Goal: Task Accomplishment & Management: Manage account settings

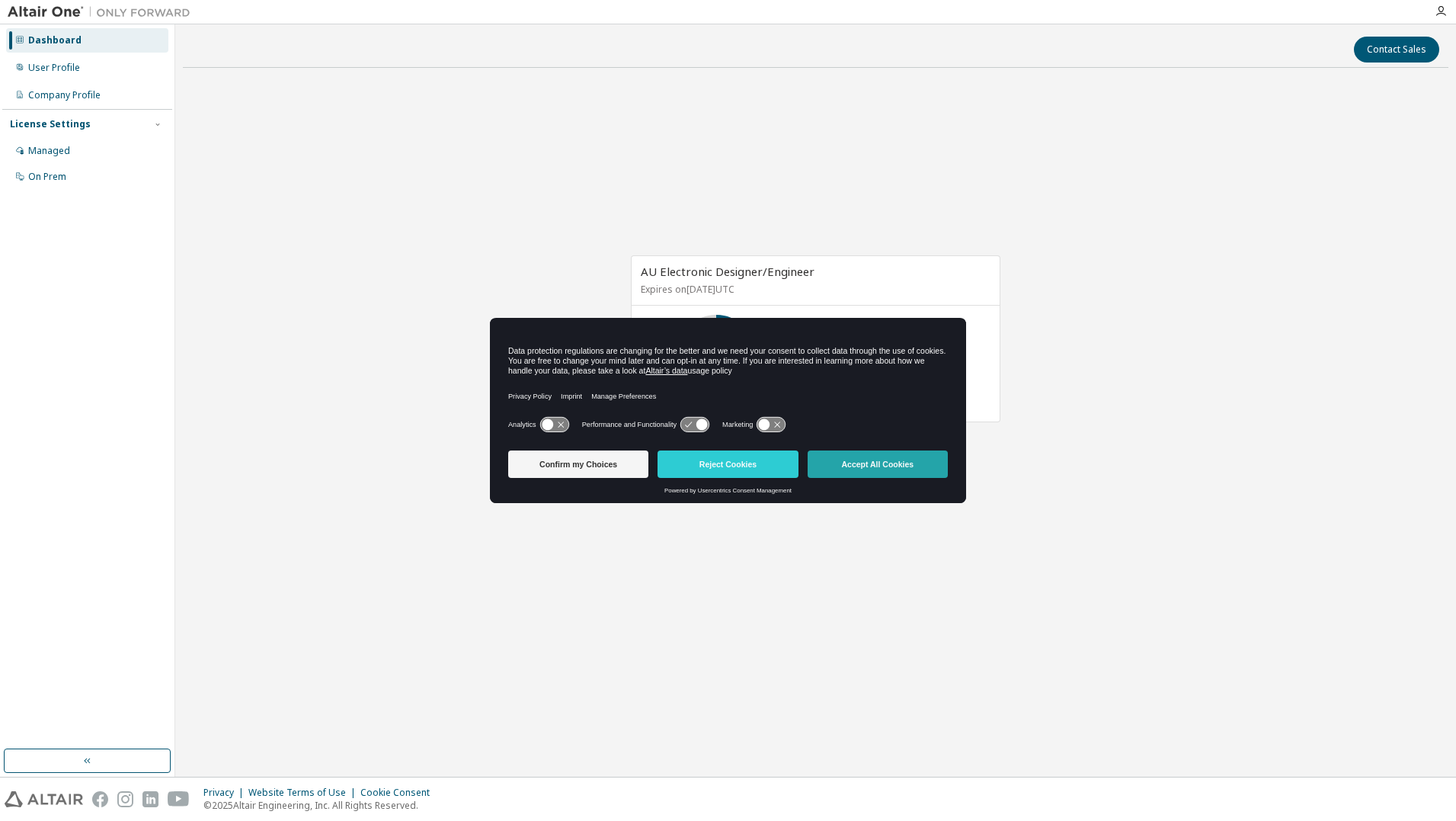
click at [840, 471] on button "Accept All Cookies" at bounding box center [878, 464] width 140 height 28
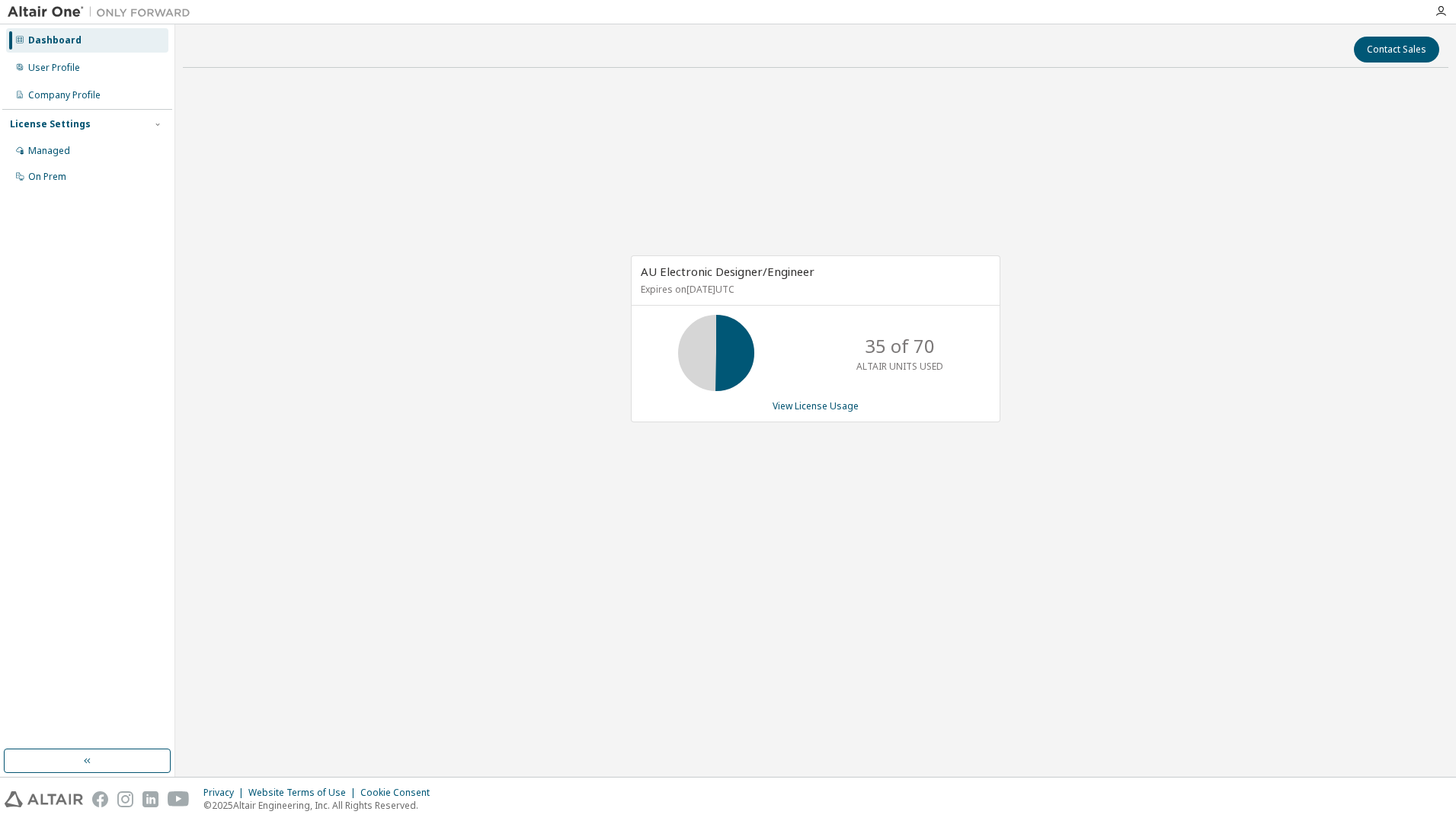
click at [349, 274] on div "AU Electronic Designer/Engineer Expires on [DATE] UTC 35 of 70 ALTAIR UNITS USE…" at bounding box center [816, 347] width 1265 height 533
click at [124, 158] on div "Managed" at bounding box center [87, 151] width 162 height 24
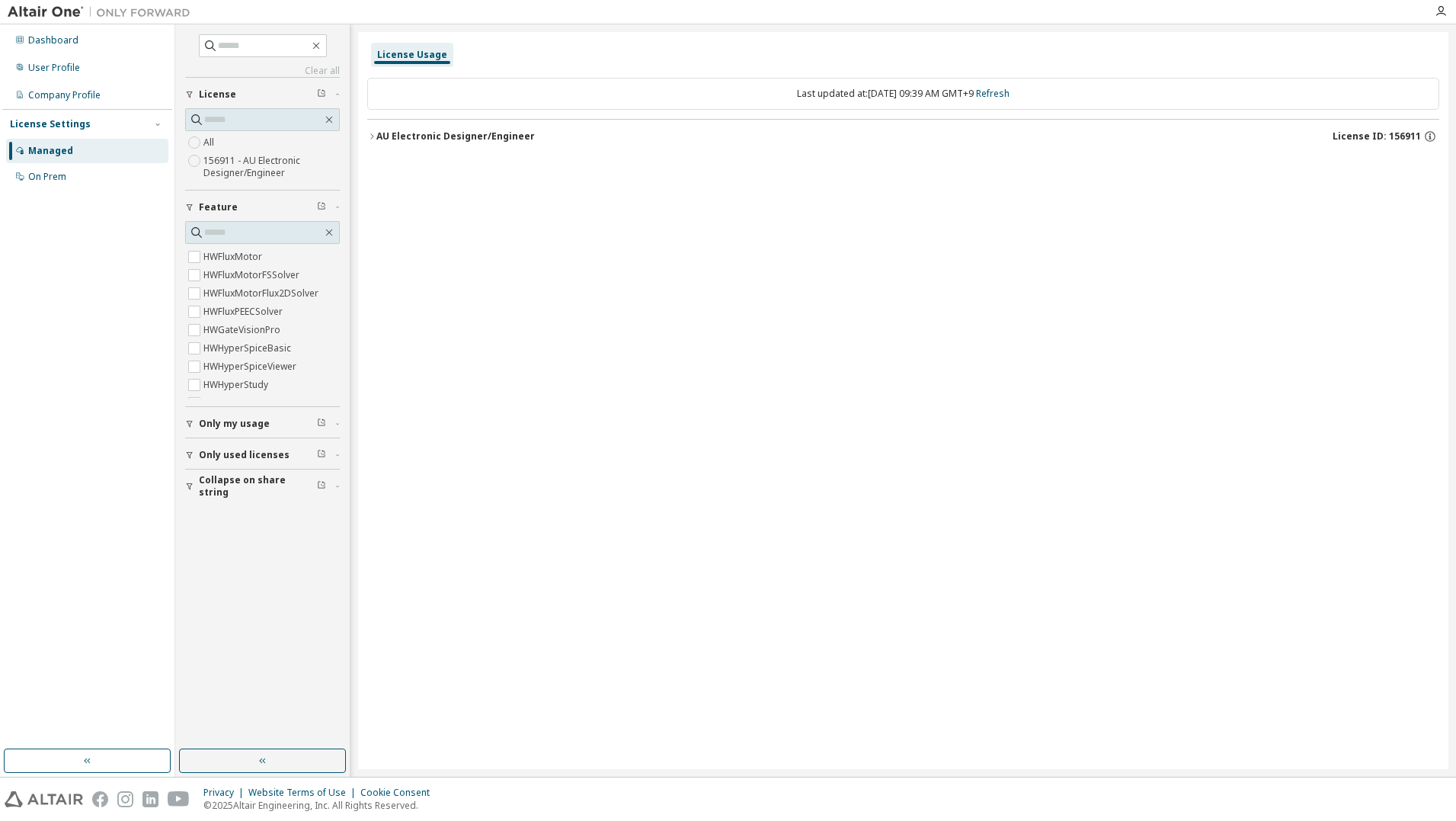
scroll to position [838, 0]
click at [339, 424] on icon "button" at bounding box center [337, 424] width 9 height 5
click at [335, 424] on icon "button" at bounding box center [337, 424] width 9 height 5
click at [372, 132] on icon "button" at bounding box center [372, 136] width 9 height 9
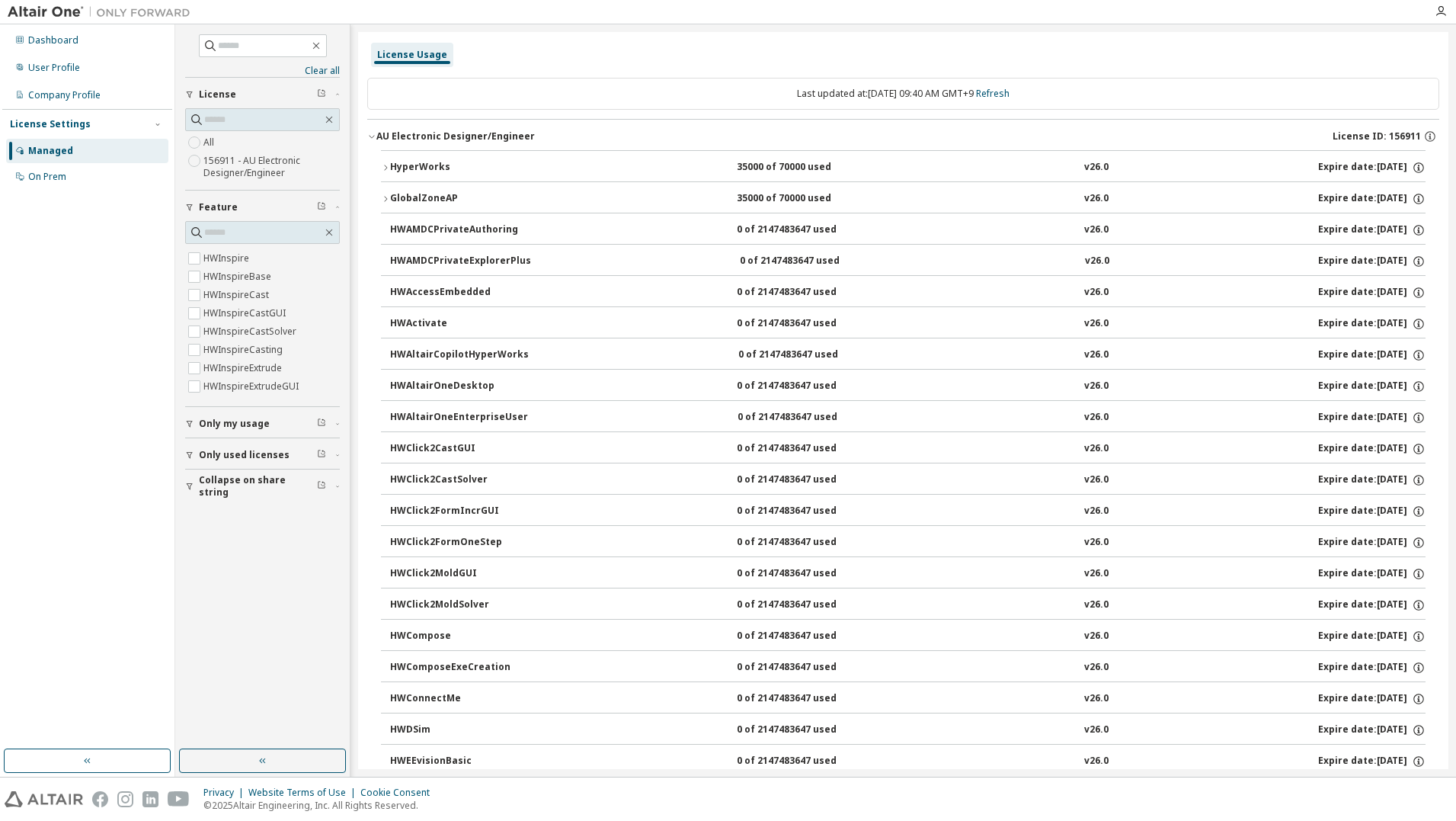
click at [372, 132] on icon "button" at bounding box center [372, 136] width 9 height 9
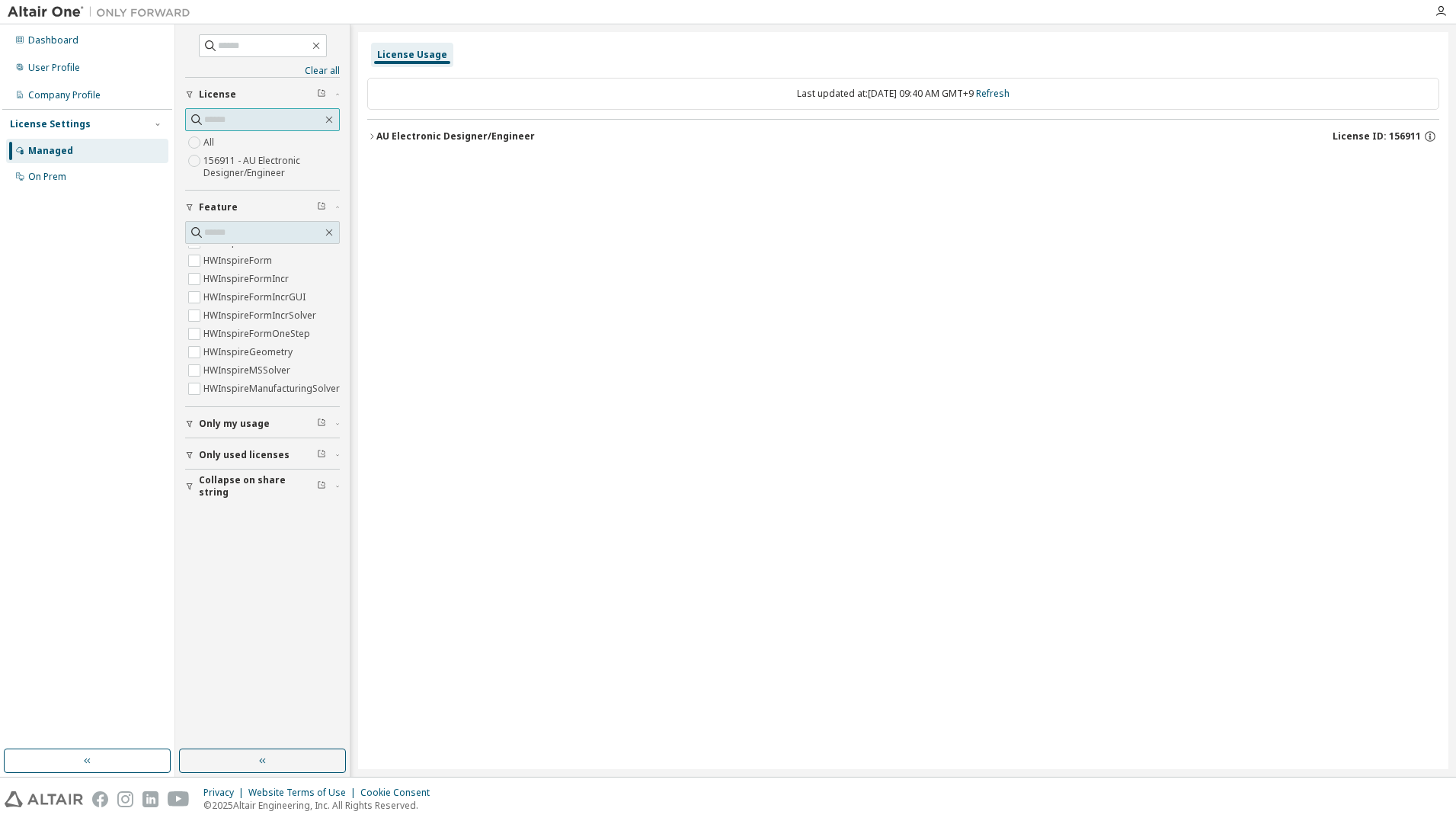
scroll to position [1067, 0]
click at [259, 119] on input "text" at bounding box center [263, 119] width 118 height 15
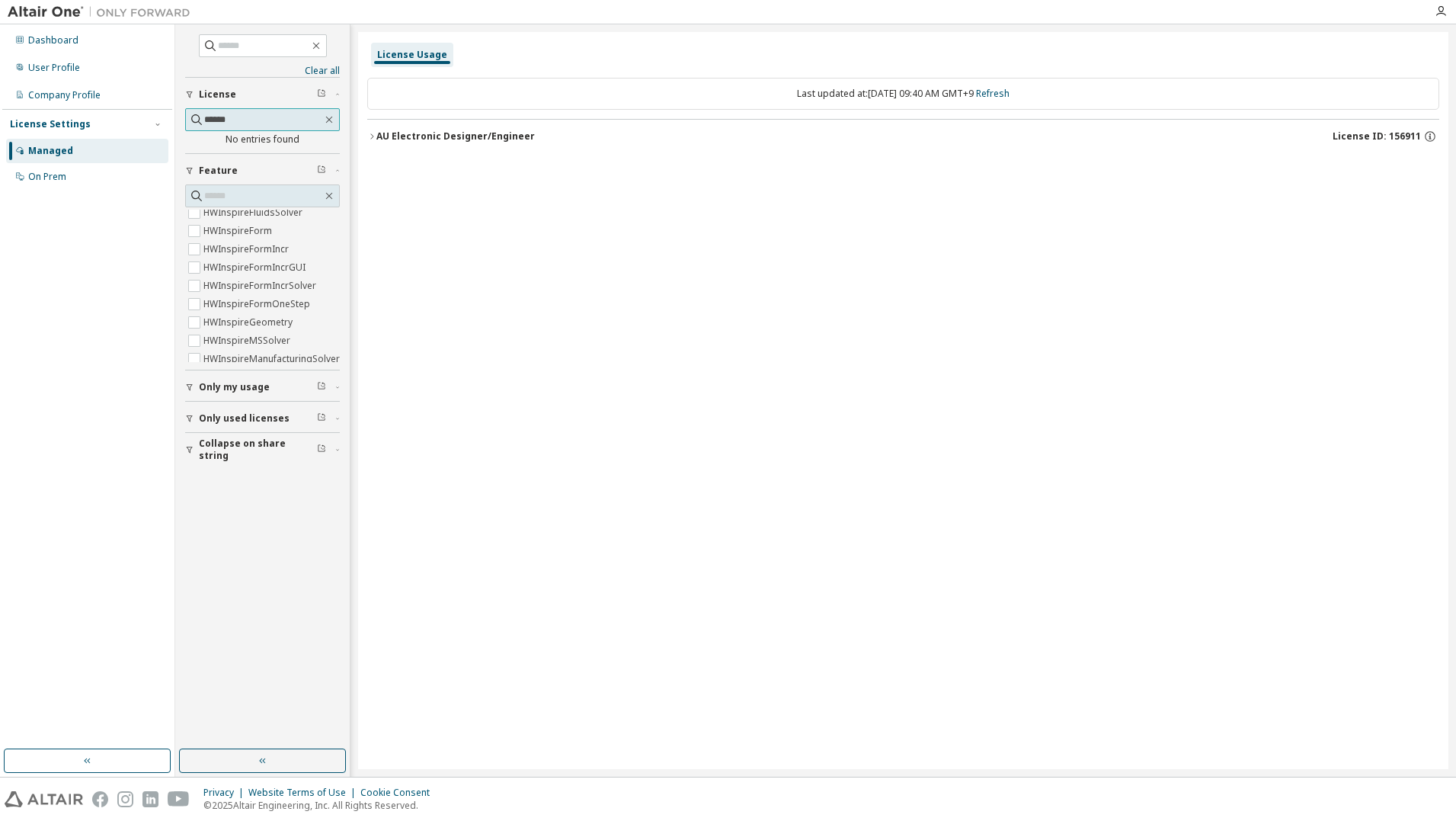
click at [211, 122] on input "******" at bounding box center [263, 119] width 118 height 15
type input "******"
click at [230, 532] on div "Clear all Collapse on share string Only used licenses Only my usage Feature Hyp…" at bounding box center [262, 386] width 170 height 720
click at [331, 114] on icon "button" at bounding box center [329, 119] width 12 height 12
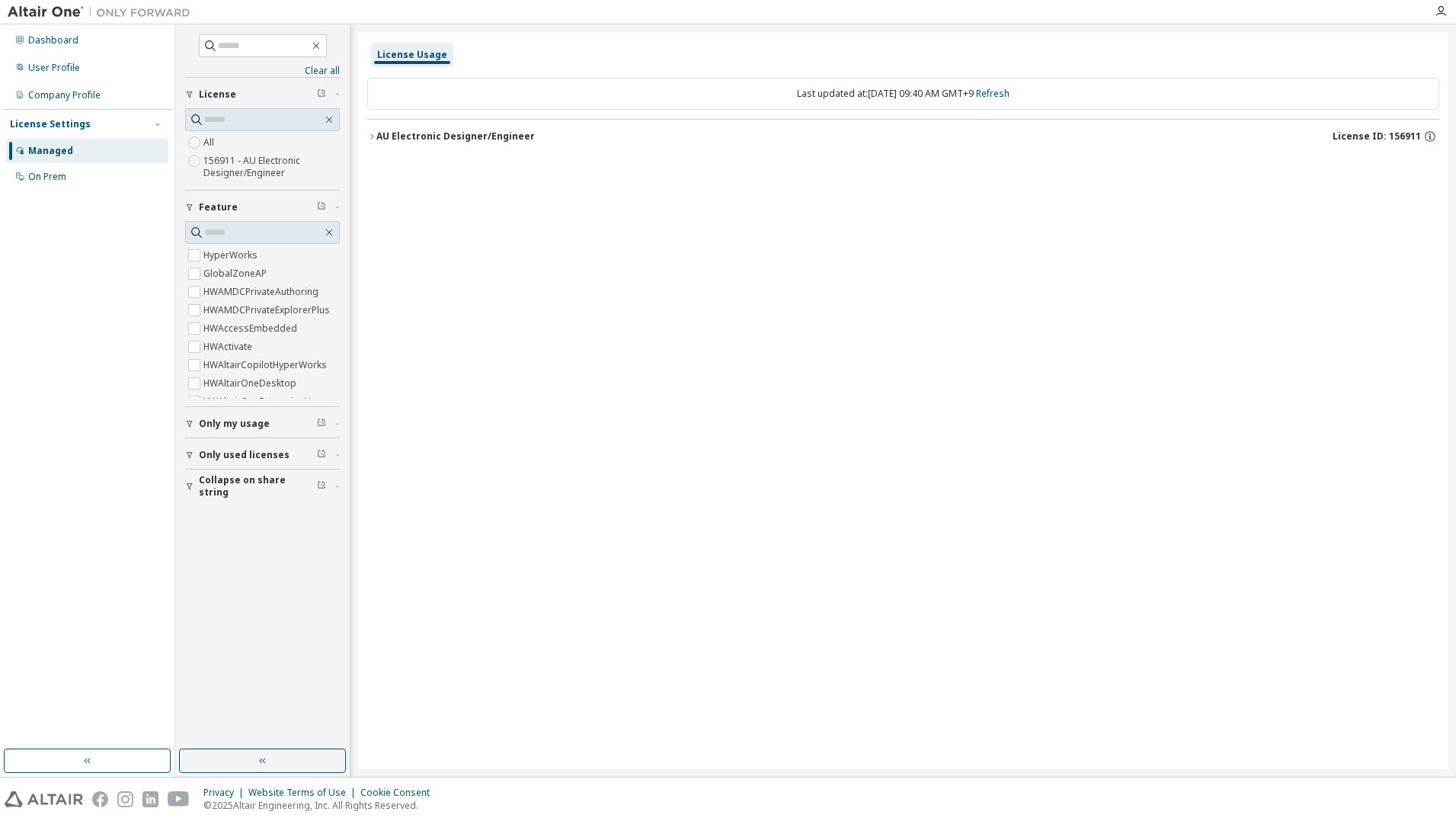
click at [386, 142] on div "AU Electronic Designer/Engineer License ID: 156911" at bounding box center [907, 136] width 1063 height 14
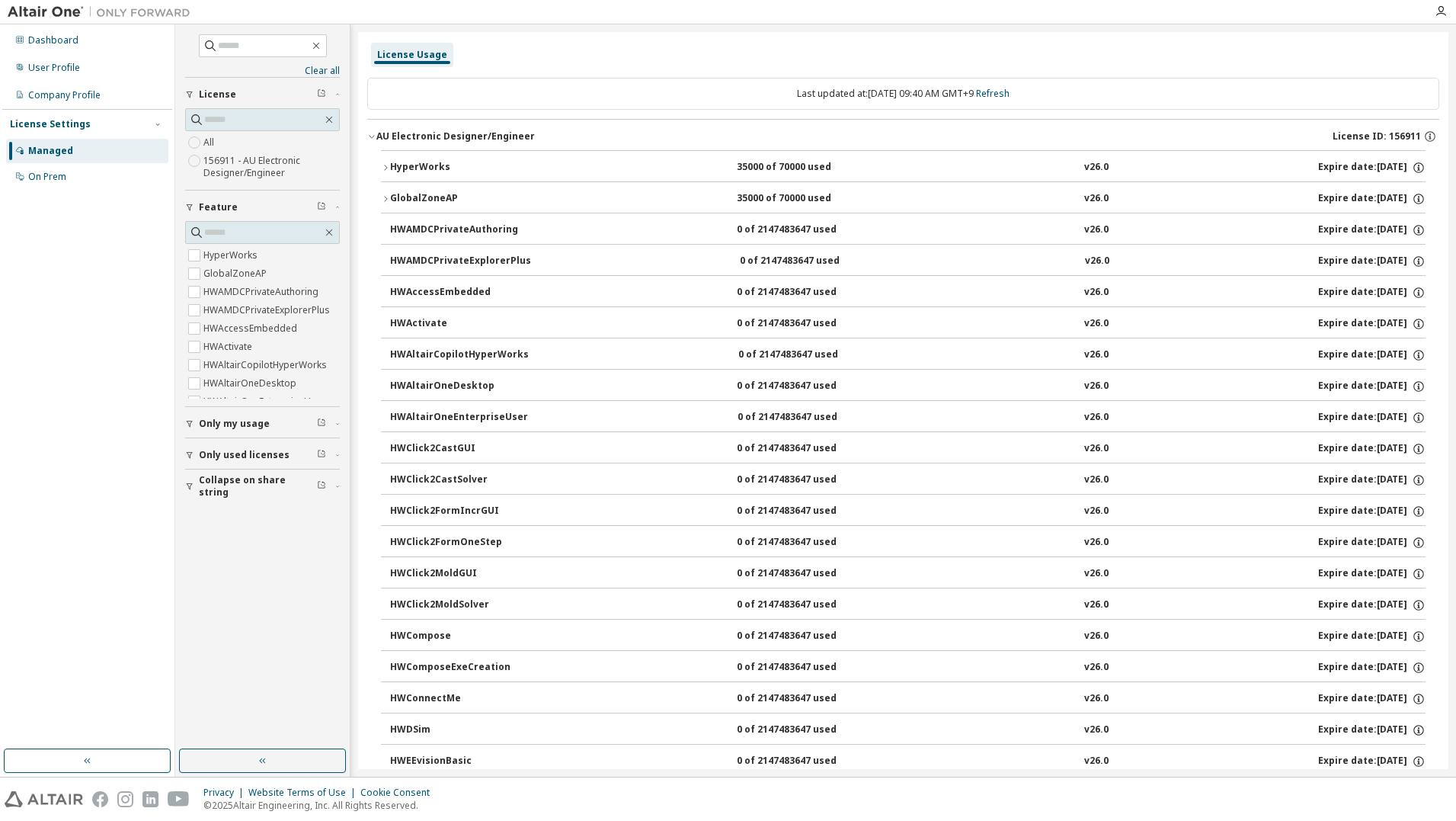
click at [384, 140] on div "AU Electronic Designer/Engineer" at bounding box center [455, 136] width 158 height 12
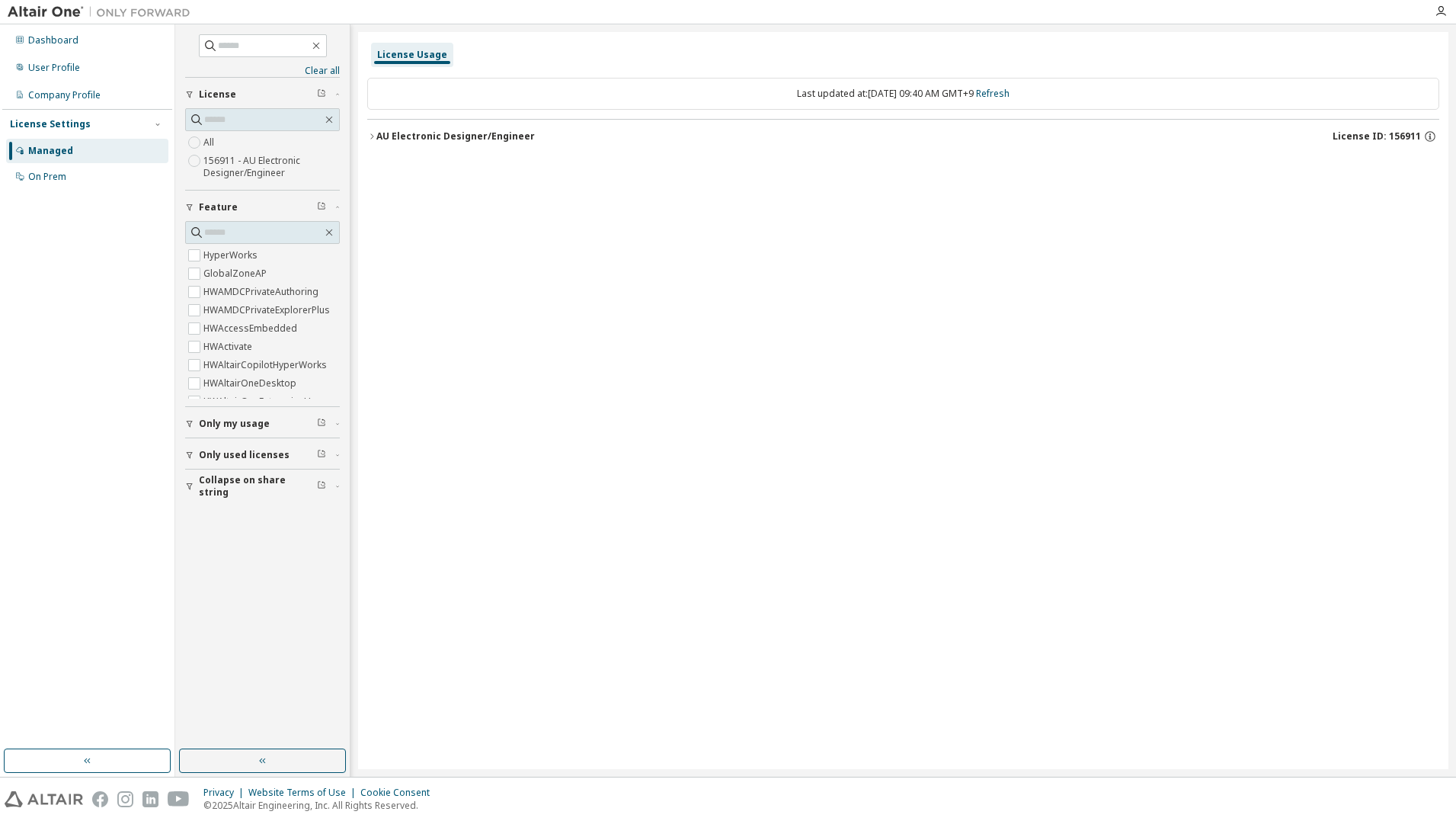
click at [739, 251] on div "License Usage Last updated at: [DATE] 09:40 AM GMT+9 Refresh AU Electronic Desi…" at bounding box center [903, 400] width 1090 height 737
